Goal: Use online tool/utility: Utilize a website feature to perform a specific function

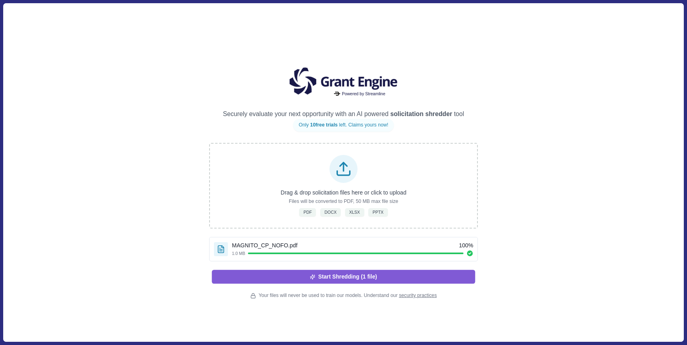
click at [438, 277] on button "Start Shredding (1 file)" at bounding box center [343, 276] width 263 height 14
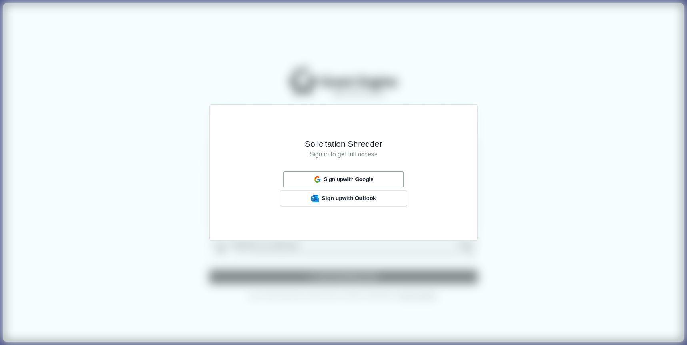
click at [388, 175] on button "Sign up with Google" at bounding box center [344, 179] width 122 height 16
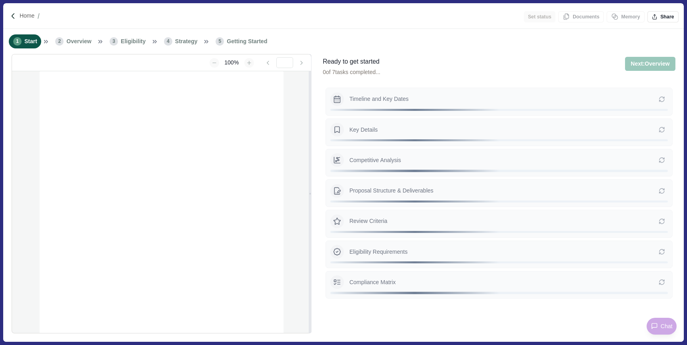
type input "**********"
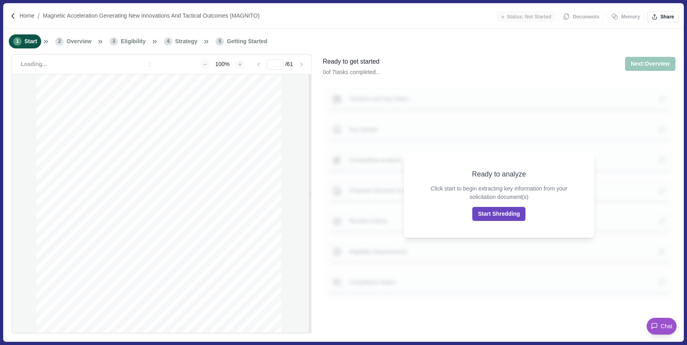
click at [506, 211] on button "Start Shredding" at bounding box center [498, 214] width 53 height 14
